Goal: Check status: Check status

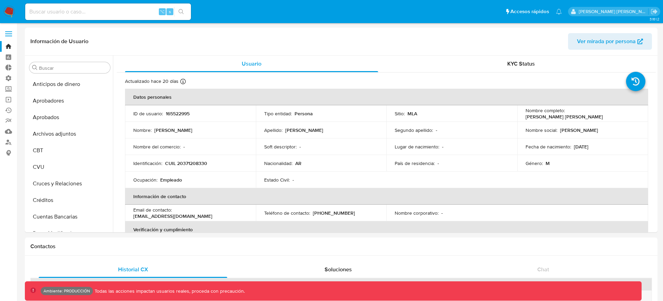
select select "10"
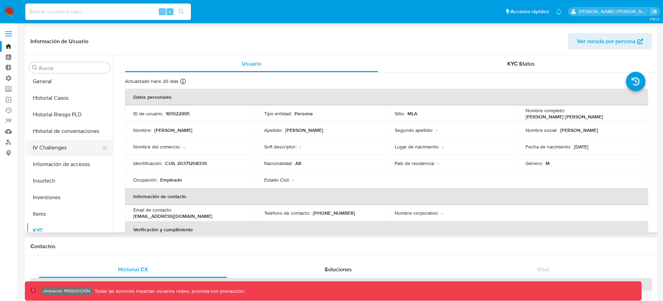
scroll to position [232, 0]
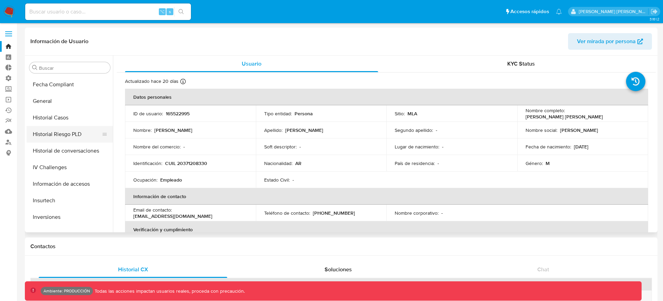
click at [58, 137] on button "Historial Riesgo PLD" at bounding box center [67, 134] width 81 height 17
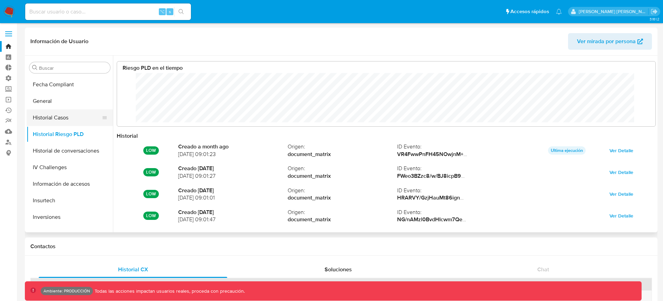
scroll to position [52, 524]
click at [58, 122] on button "Historial Casos" at bounding box center [67, 117] width 81 height 17
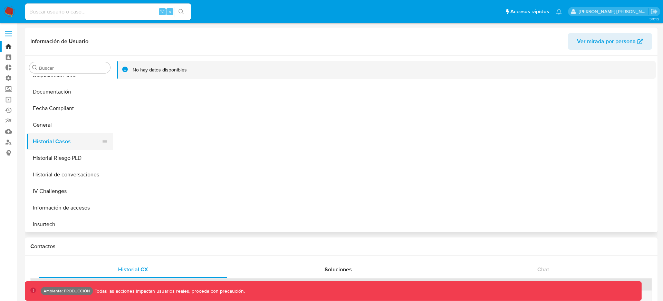
scroll to position [122, 0]
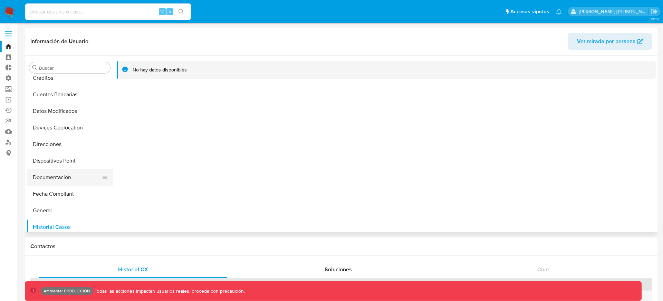
click at [46, 174] on button "Documentación" at bounding box center [67, 177] width 81 height 17
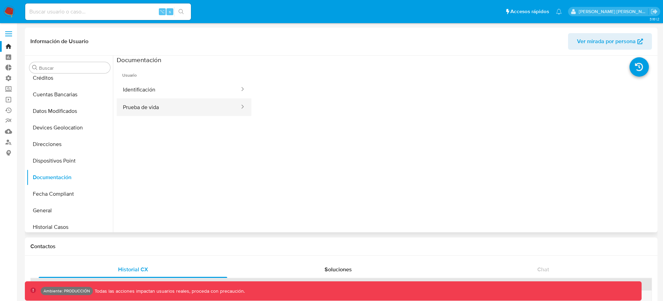
click at [144, 109] on button "Prueba de vida" at bounding box center [179, 107] width 124 height 18
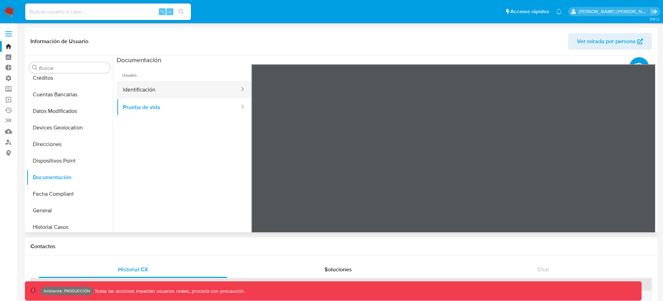
click at [145, 91] on button "Identificación" at bounding box center [179, 90] width 124 height 18
click at [216, 155] on ul "Usuario Identificación Prueba de vida" at bounding box center [184, 163] width 135 height 199
click at [219, 156] on ul "Usuario Identificación Prueba de vida" at bounding box center [184, 163] width 135 height 199
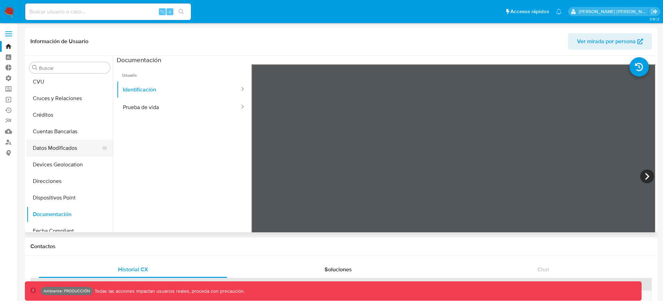
scroll to position [80, 0]
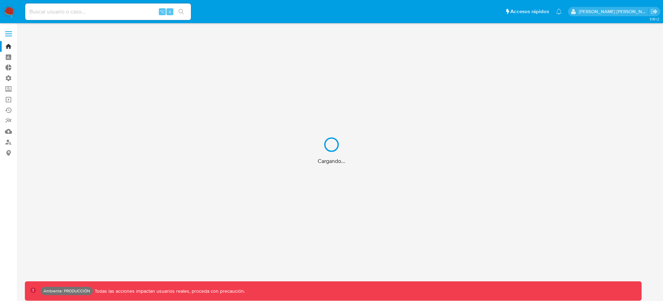
click at [141, 9] on div "Cargando..." at bounding box center [331, 150] width 663 height 301
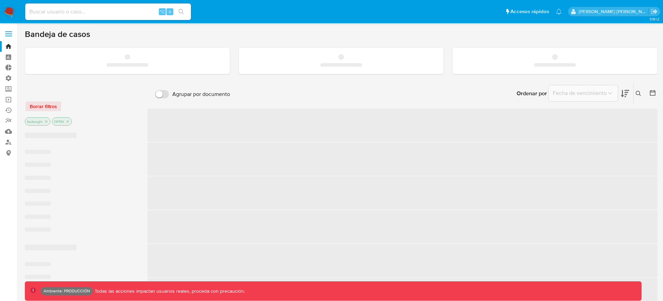
click at [128, 9] on input at bounding box center [108, 11] width 166 height 9
paste input "190168245"
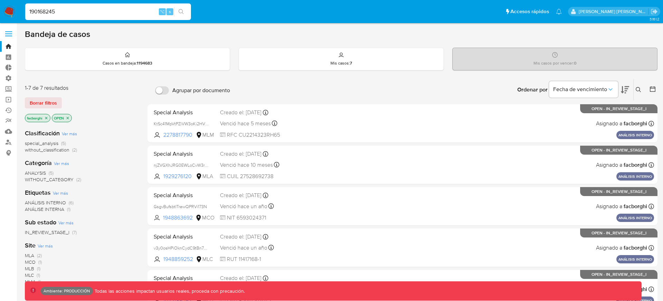
type input "190168245"
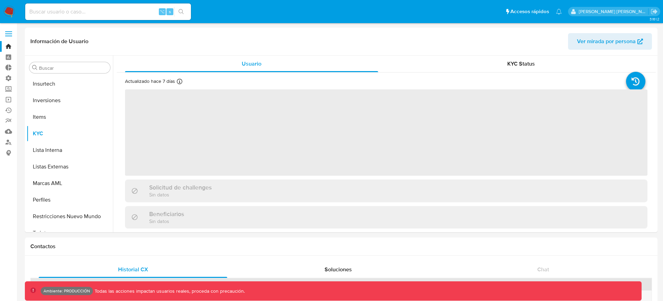
scroll to position [358, 0]
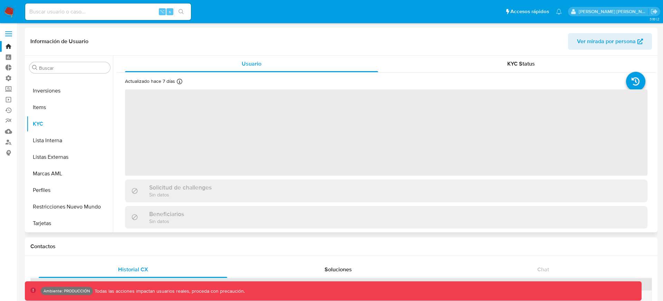
select select "10"
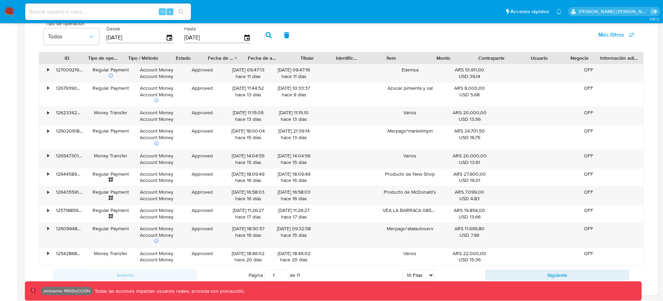
scroll to position [69, 0]
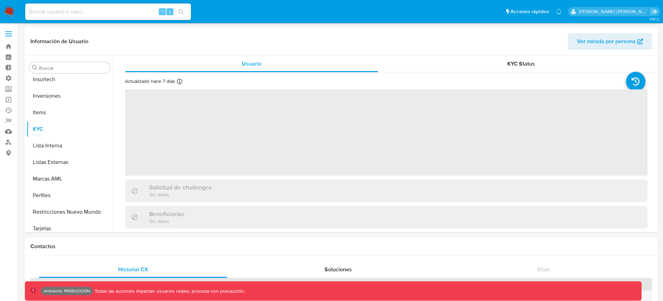
scroll to position [358, 0]
select select "10"
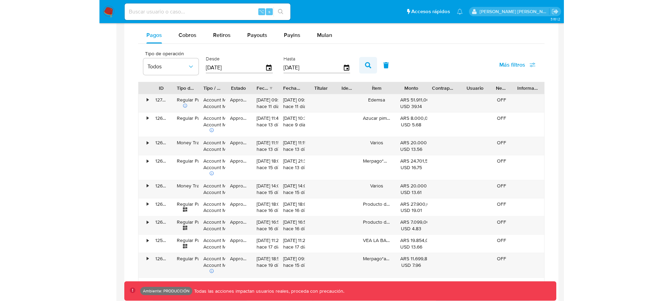
scroll to position [424, 0]
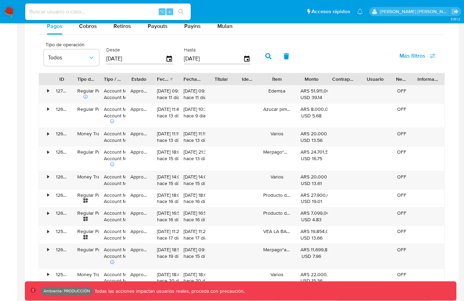
click at [265, 58] on icon "button" at bounding box center [268, 56] width 6 height 6
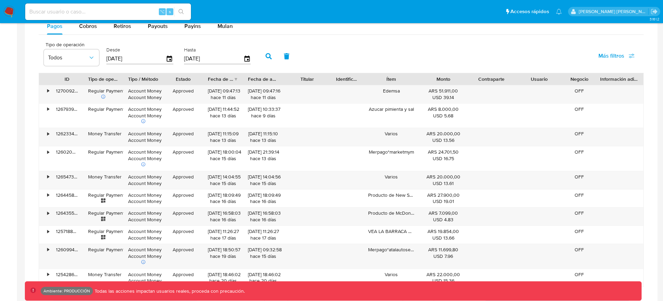
click at [343, 52] on div "Tipo de operación Todos Desde 05/07/2025 Hasta 02/10/2025 Más filtros" at bounding box center [341, 55] width 605 height 35
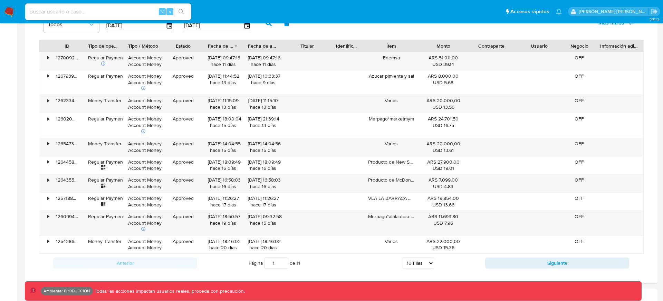
scroll to position [459, 0]
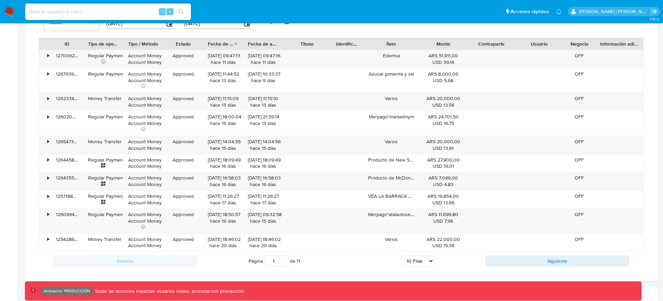
click at [250, 43] on div "Fecha de aprobación" at bounding box center [263, 43] width 30 height 7
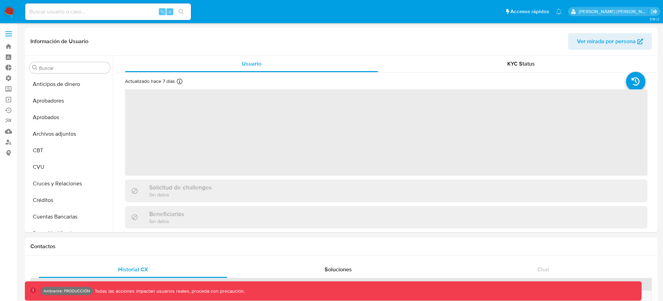
select select "10"
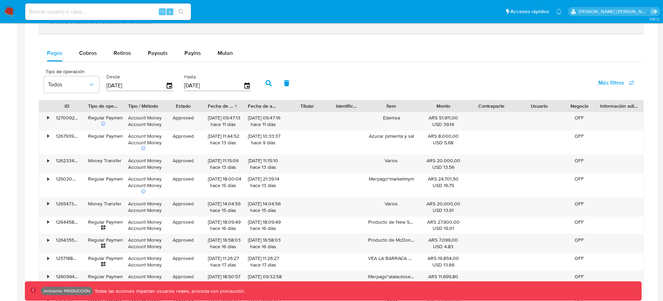
scroll to position [399, 0]
